Goal: Task Accomplishment & Management: Manage account settings

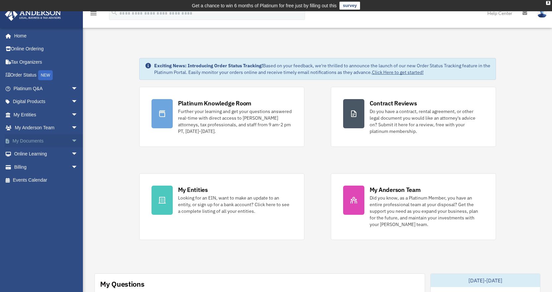
click at [36, 140] on link "My Documents arrow_drop_down" at bounding box center [46, 140] width 83 height 13
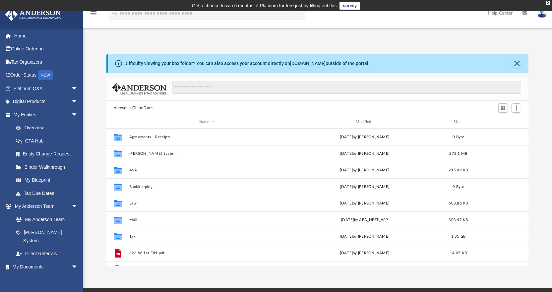
scroll to position [146, 417]
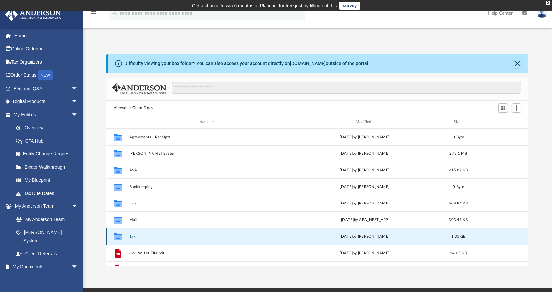
click at [132, 238] on button "Tax" at bounding box center [206, 236] width 155 height 4
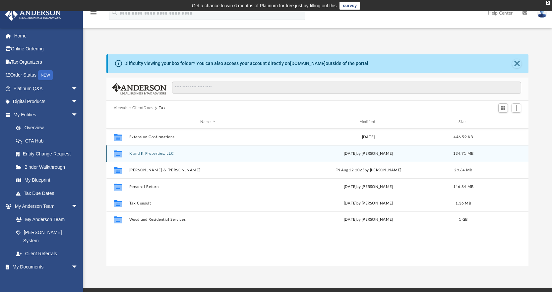
click at [162, 153] on button "K and K Properties, LLC" at bounding box center [207, 154] width 157 height 4
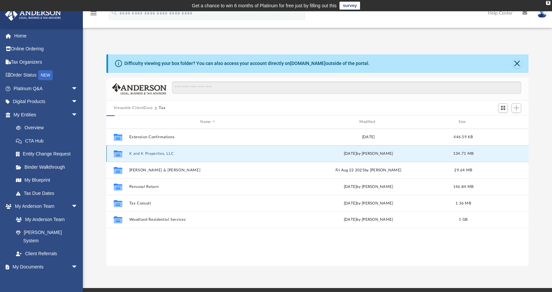
click at [162, 153] on button "K and K Properties, LLC" at bounding box center [207, 154] width 157 height 4
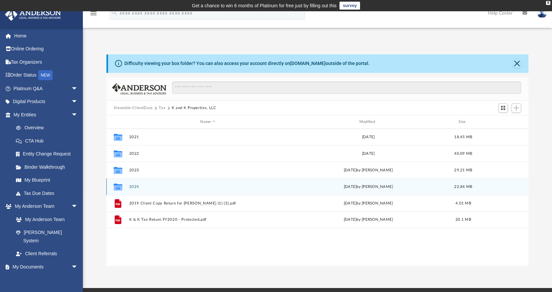
click at [128, 188] on div "Collaborated Folder 2024 [DATE] by [PERSON_NAME] 22.84 MB" at bounding box center [317, 186] width 422 height 17
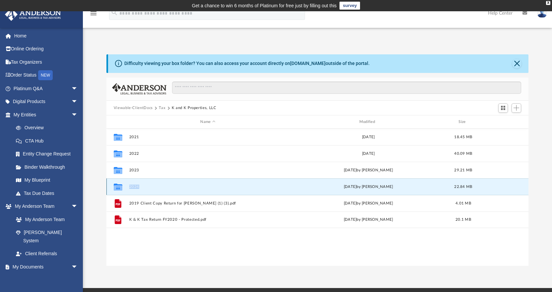
click at [136, 187] on button "2024" at bounding box center [207, 187] width 157 height 4
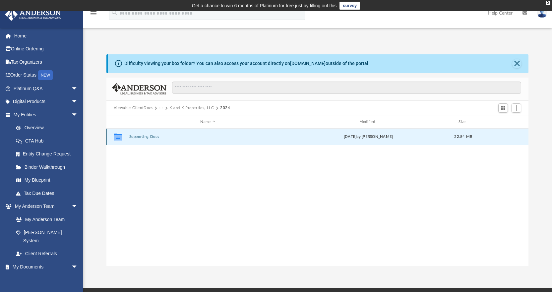
click at [144, 139] on button "Supporting Docs" at bounding box center [207, 137] width 157 height 4
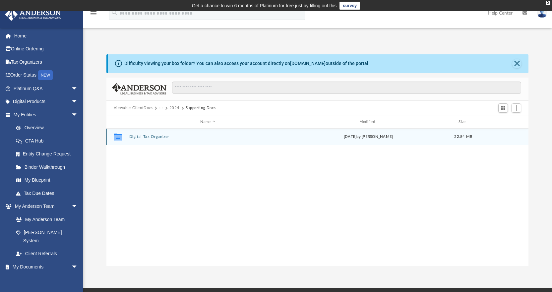
click at [144, 139] on button "Digital Tax Organizer" at bounding box center [207, 137] width 157 height 4
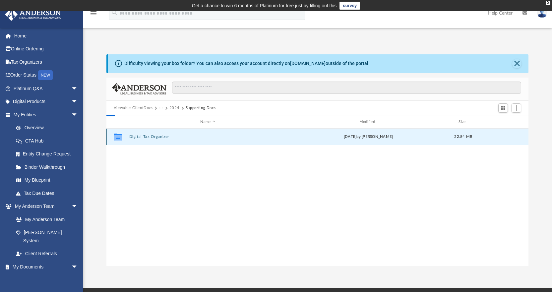
click at [144, 139] on button "Digital Tax Organizer" at bounding box center [207, 137] width 157 height 4
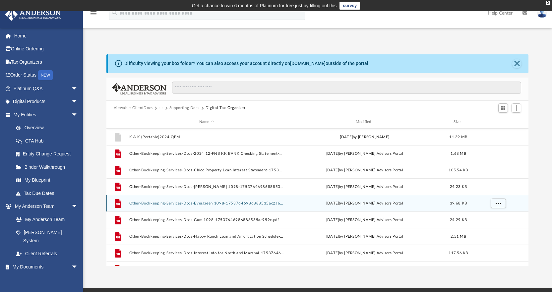
scroll to position [33, 0]
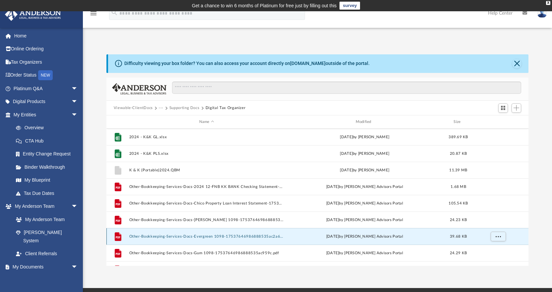
click at [209, 237] on button "Other-Bookkeeping-Services-Docs-Evergreen 1098-17537646986888535ac2a62.pdf" at bounding box center [206, 236] width 155 height 4
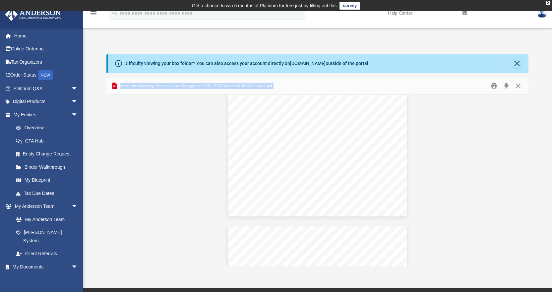
scroll to position [199, 0]
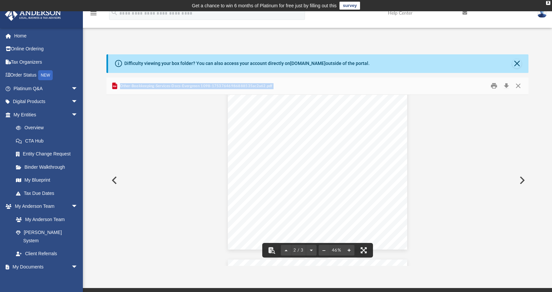
click at [351, 250] on button "File preview" at bounding box center [349, 250] width 11 height 15
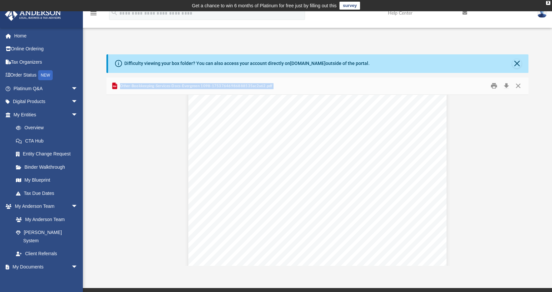
scroll to position [258, 0]
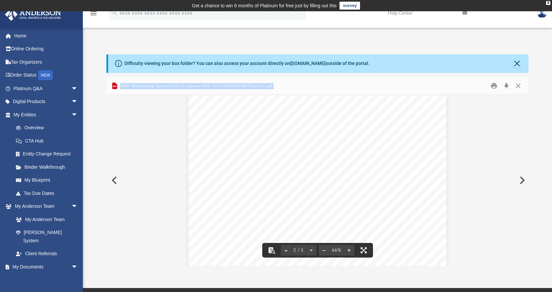
click at [389, 133] on div "Page 2" at bounding box center [317, 217] width 258 height 244
click at [519, 86] on button "Close" at bounding box center [518, 86] width 12 height 10
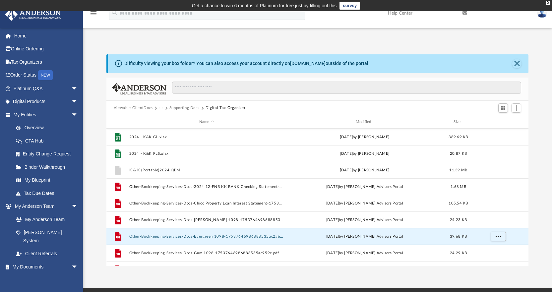
click at [177, 109] on button "Supporting Docs" at bounding box center [184, 108] width 30 height 6
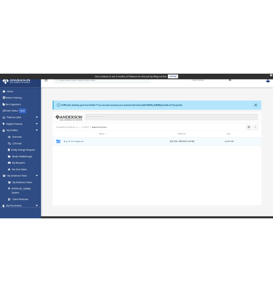
scroll to position [0, 0]
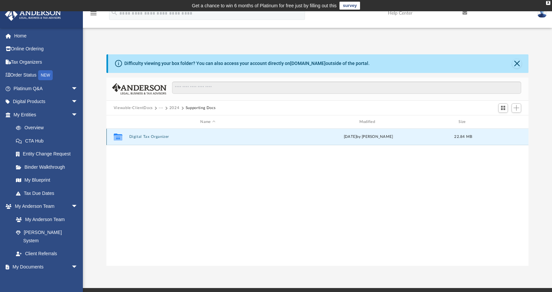
click at [153, 137] on button "Digital Tax Organizer" at bounding box center [207, 137] width 157 height 4
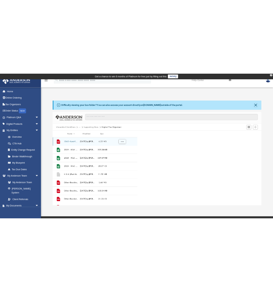
scroll to position [146, 166]
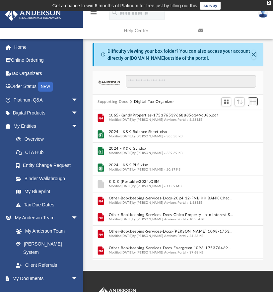
click at [253, 101] on span "Add" at bounding box center [253, 102] width 6 height 6
click at [243, 115] on li "Upload" at bounding box center [243, 114] width 21 height 7
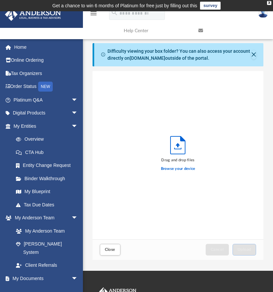
scroll to position [163, 166]
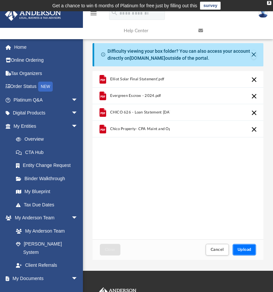
click at [247, 252] on button "Upload" at bounding box center [244, 250] width 24 height 12
click at [245, 251] on button "Upload" at bounding box center [244, 250] width 24 height 12
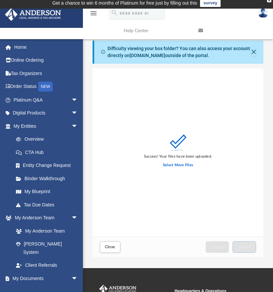
scroll to position [0, 0]
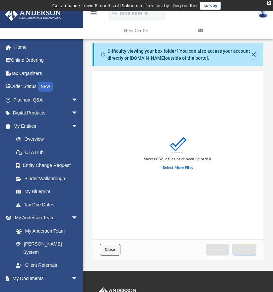
click at [111, 249] on span "Close" at bounding box center [110, 249] width 11 height 4
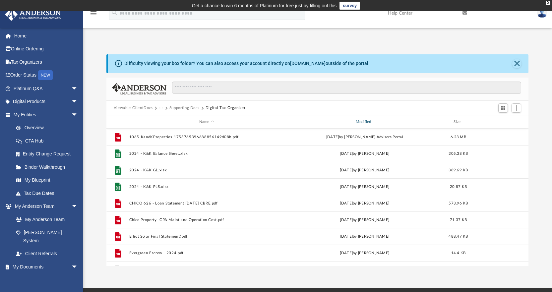
click at [367, 120] on div "Modified" at bounding box center [364, 122] width 155 height 6
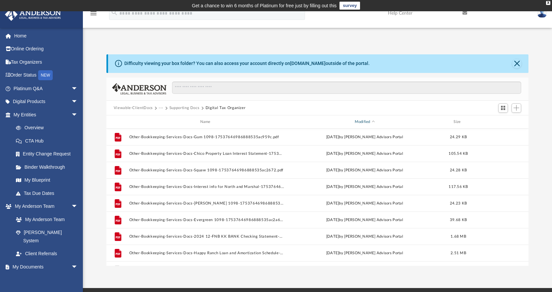
click at [367, 120] on div "Modified" at bounding box center [364, 122] width 155 height 6
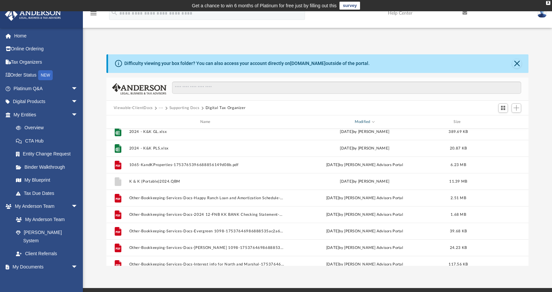
scroll to position [99, 0]
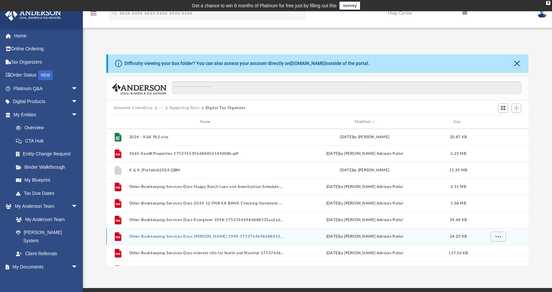
click at [191, 238] on button "Other-Bookkeeping-Services-Docs-[PERSON_NAME] 1098-17537646986888535ac257c.pdf" at bounding box center [206, 236] width 155 height 4
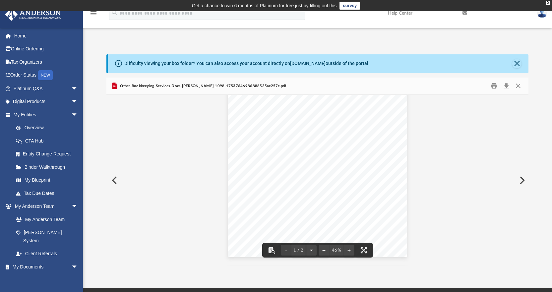
scroll to position [0, 0]
click at [350, 251] on button "File preview" at bounding box center [349, 250] width 11 height 15
